Goal: Navigation & Orientation: Find specific page/section

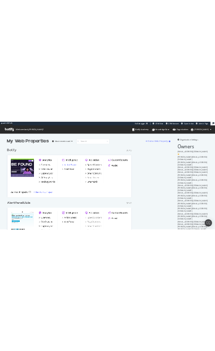
scroll to position [337, 200]
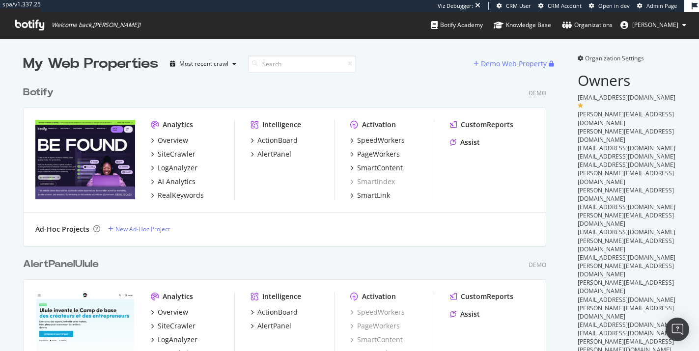
scroll to position [1024, 524]
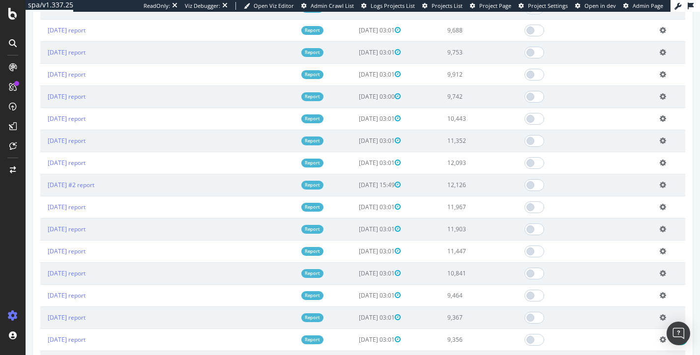
scroll to position [1130, 0]
